Goal: Navigation & Orientation: Find specific page/section

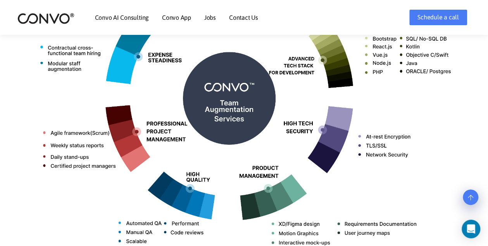
scroll to position [398, 0]
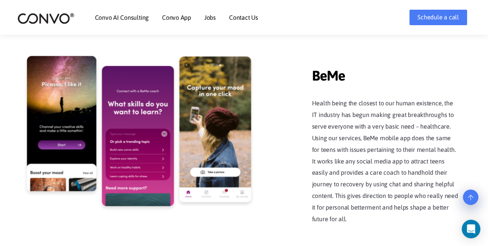
scroll to position [1513, 0]
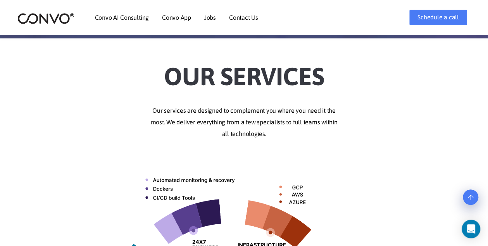
scroll to position [171, 0]
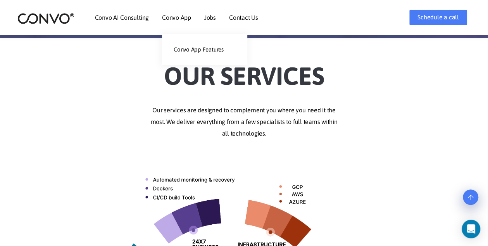
click at [189, 16] on link "Convo App" at bounding box center [176, 17] width 29 height 6
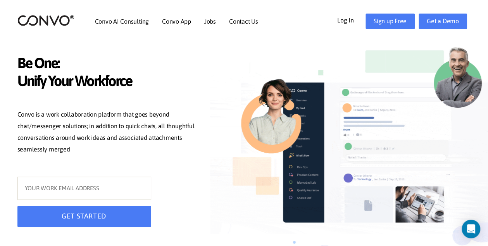
click at [346, 17] on link "Log In" at bounding box center [351, 20] width 28 height 12
